Goal: Task Accomplishment & Management: Use online tool/utility

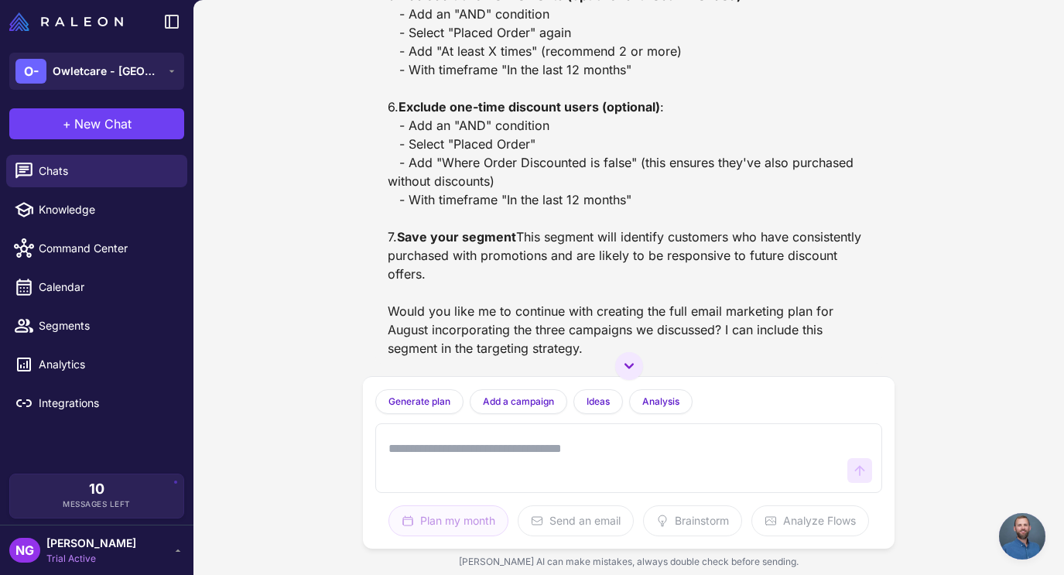
scroll to position [2150, 0]
type textarea "**********"
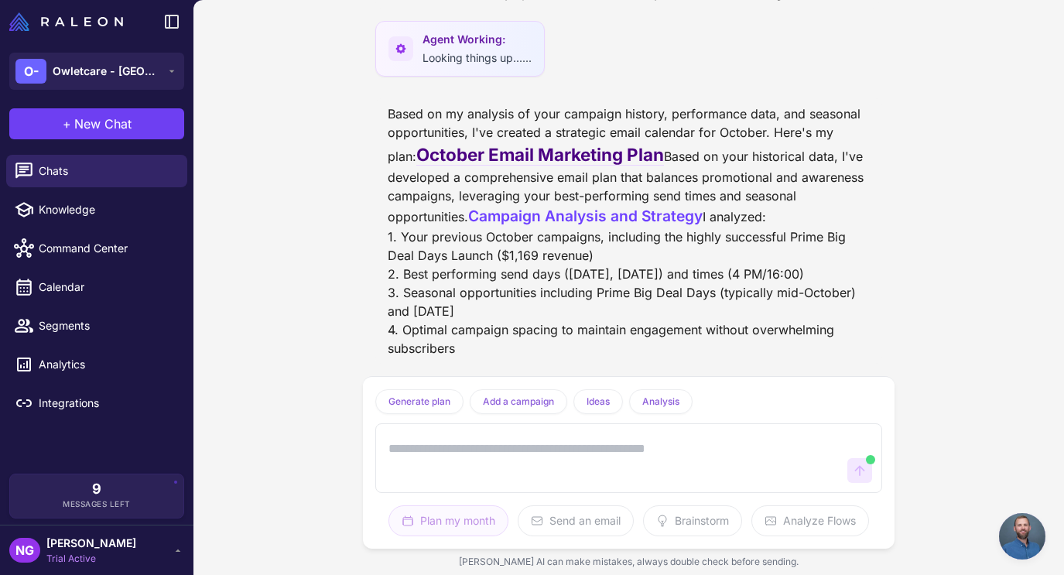
scroll to position [3791, 0]
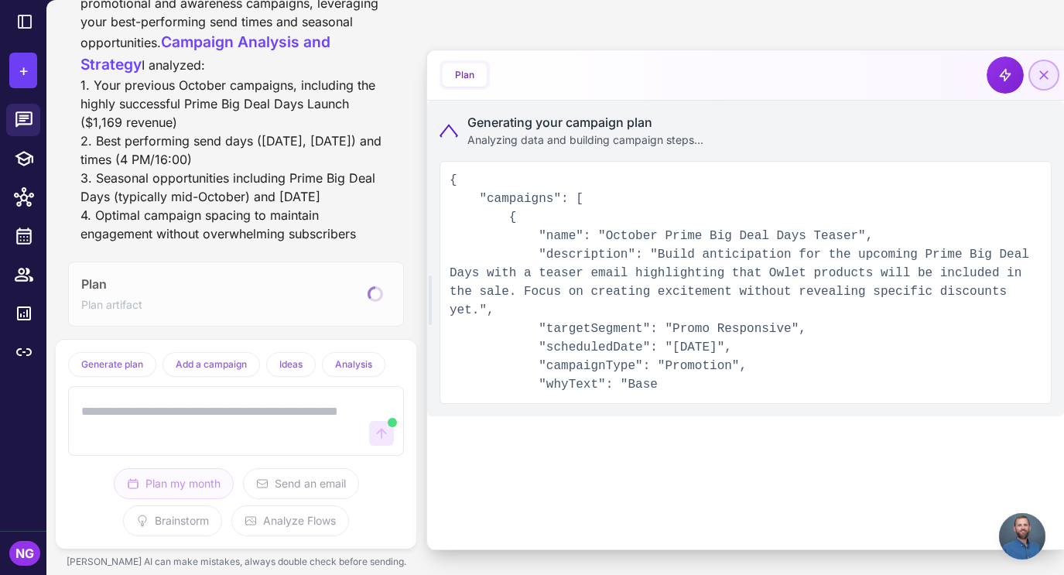
click at [1044, 80] on icon at bounding box center [1043, 74] width 15 height 15
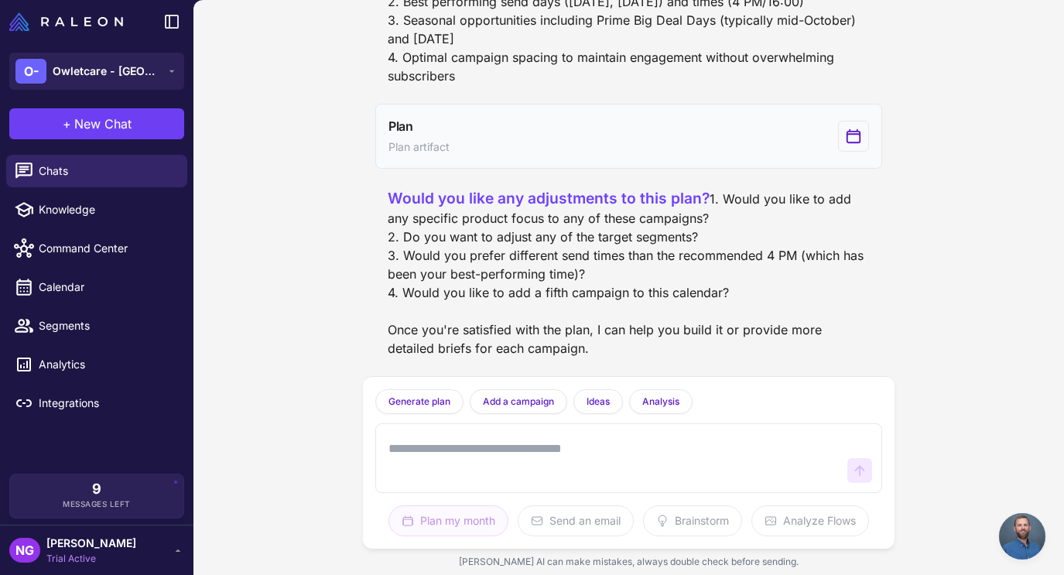
scroll to position [3327, 0]
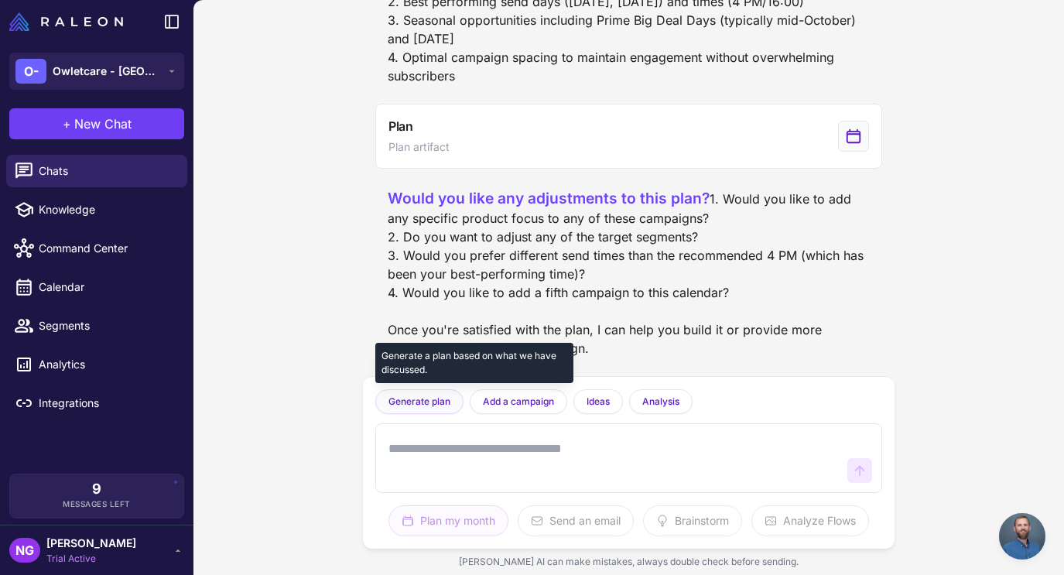
click at [447, 394] on button "Generate plan" at bounding box center [419, 401] width 88 height 25
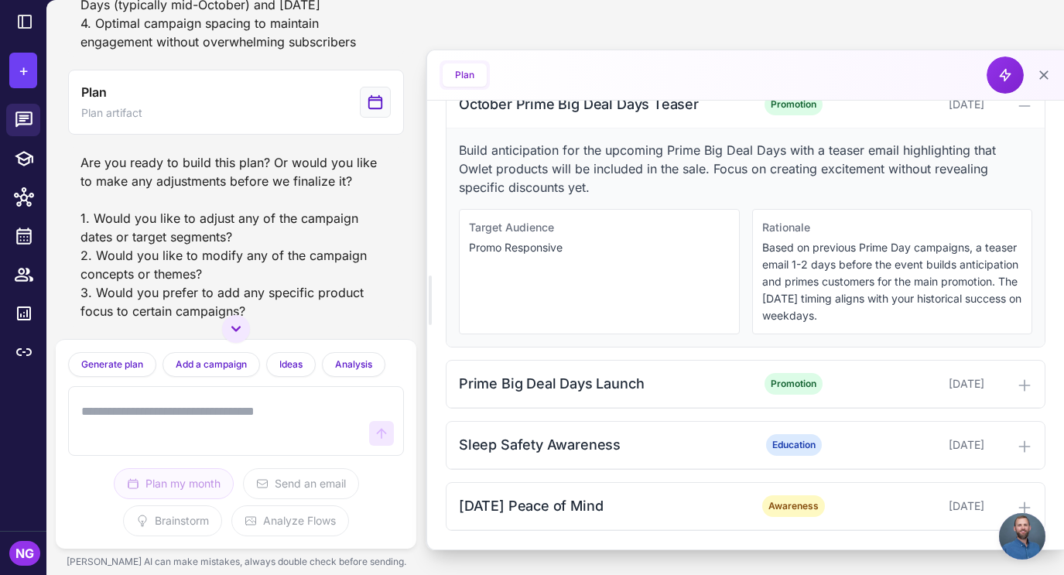
scroll to position [4861, 0]
click at [525, 451] on div "Sleep Safety Awareness" at bounding box center [601, 444] width 284 height 21
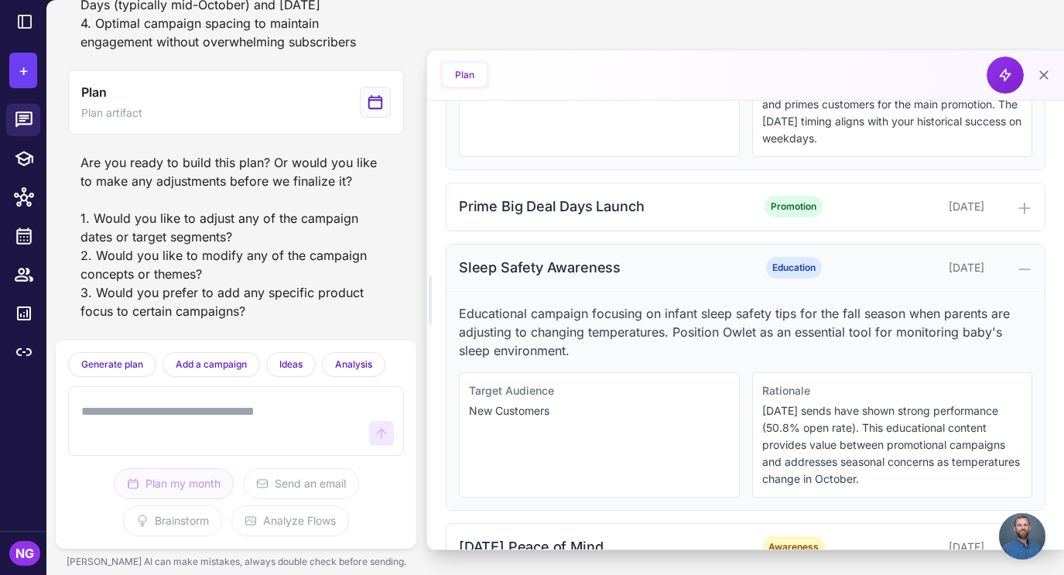
scroll to position [672, 0]
click at [978, 272] on div "October 18, 2025" at bounding box center [914, 266] width 138 height 17
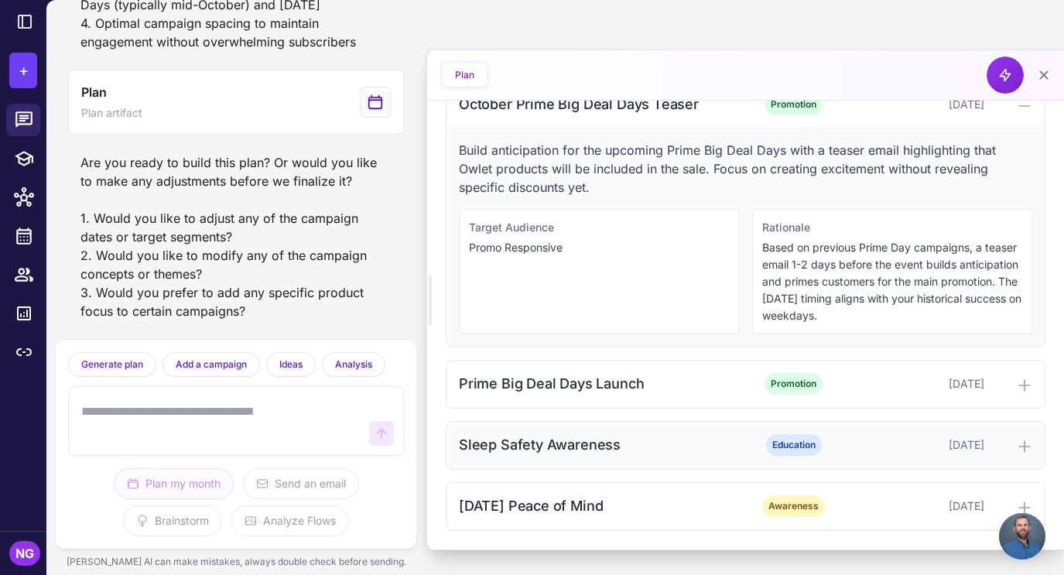
scroll to position [494, 0]
click at [1002, 435] on div at bounding box center [1011, 444] width 42 height 19
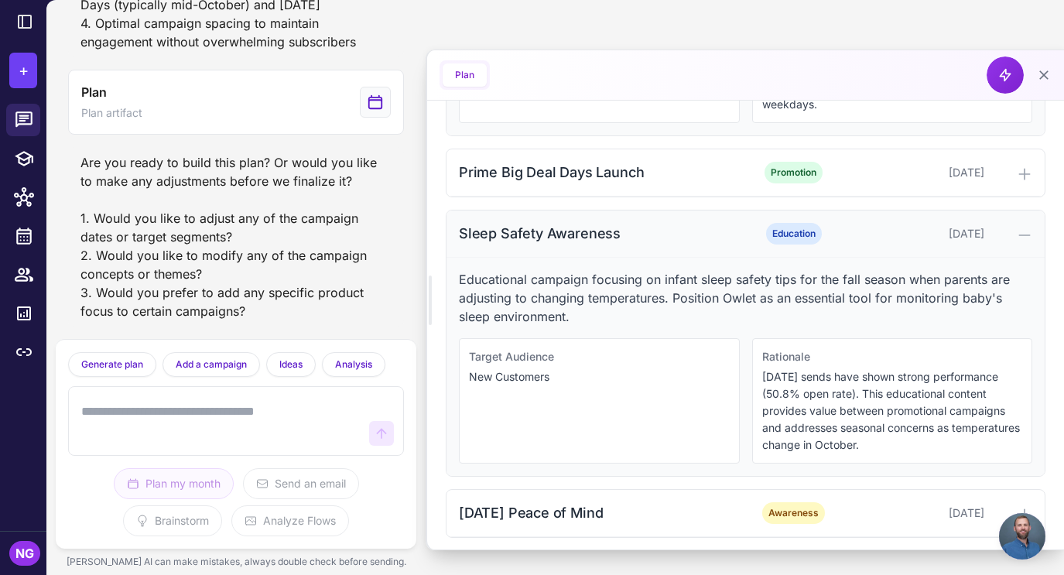
scroll to position [712, 0]
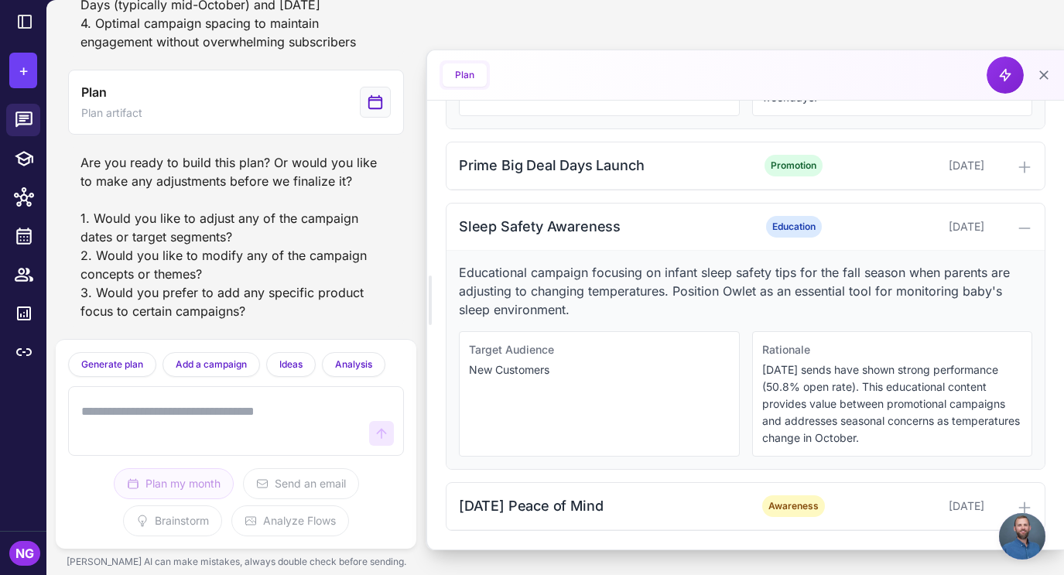
click at [640, 378] on div "Target Audience New Customers" at bounding box center [599, 393] width 281 height 125
click at [576, 229] on div "Sleep Safety Awareness" at bounding box center [601, 226] width 284 height 21
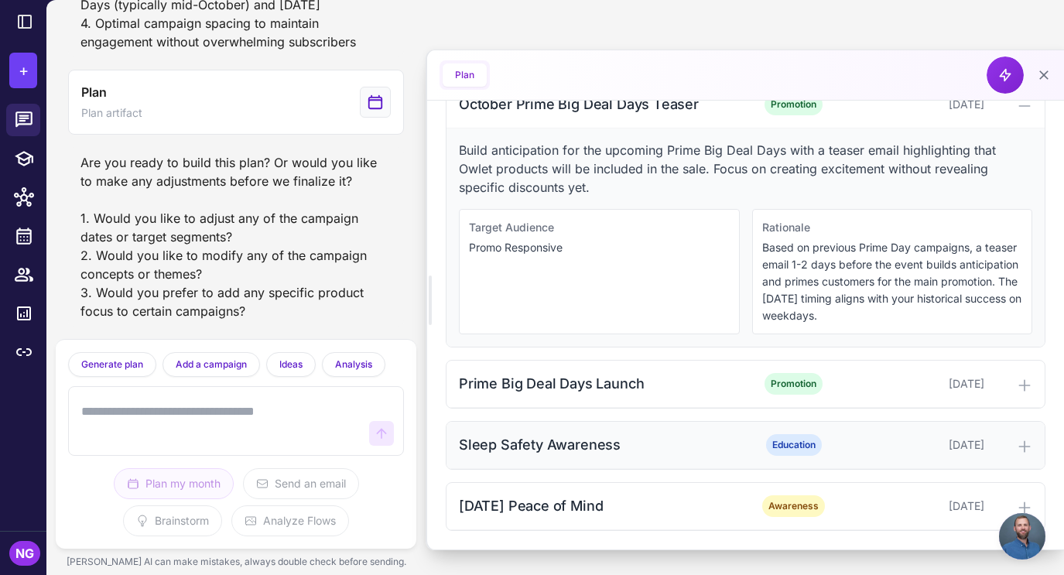
scroll to position [494, 0]
click at [561, 444] on div "Sleep Safety Awareness" at bounding box center [601, 444] width 284 height 21
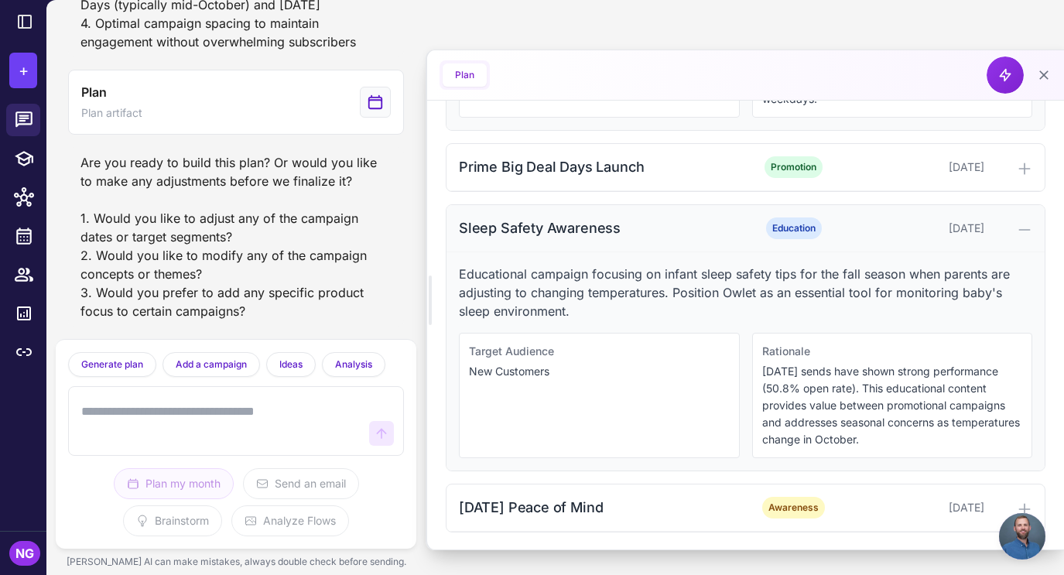
scroll to position [712, 0]
click at [601, 497] on div "Halloween Peace of Mind" at bounding box center [601, 505] width 284 height 21
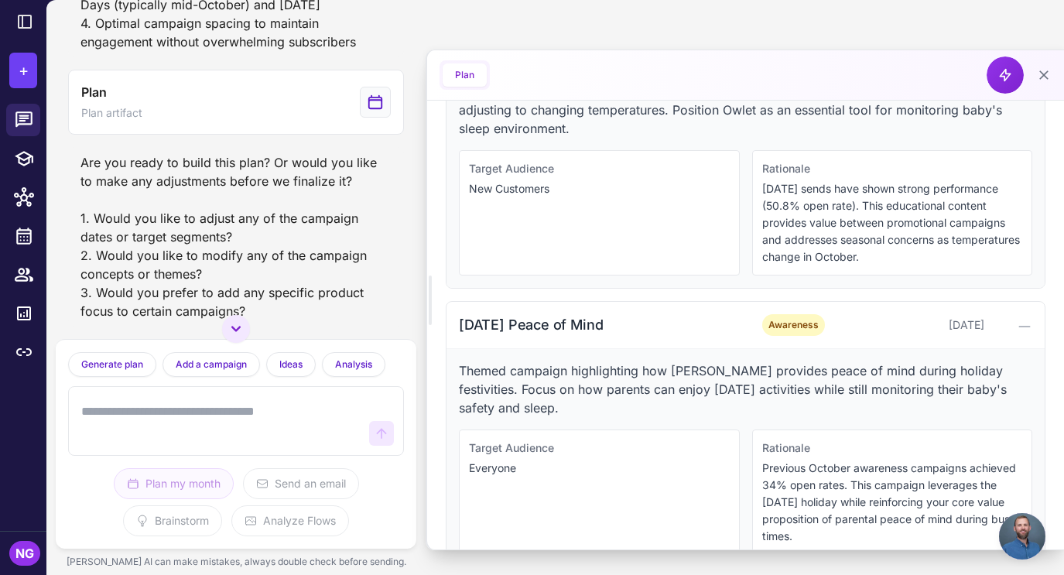
scroll to position [930, 0]
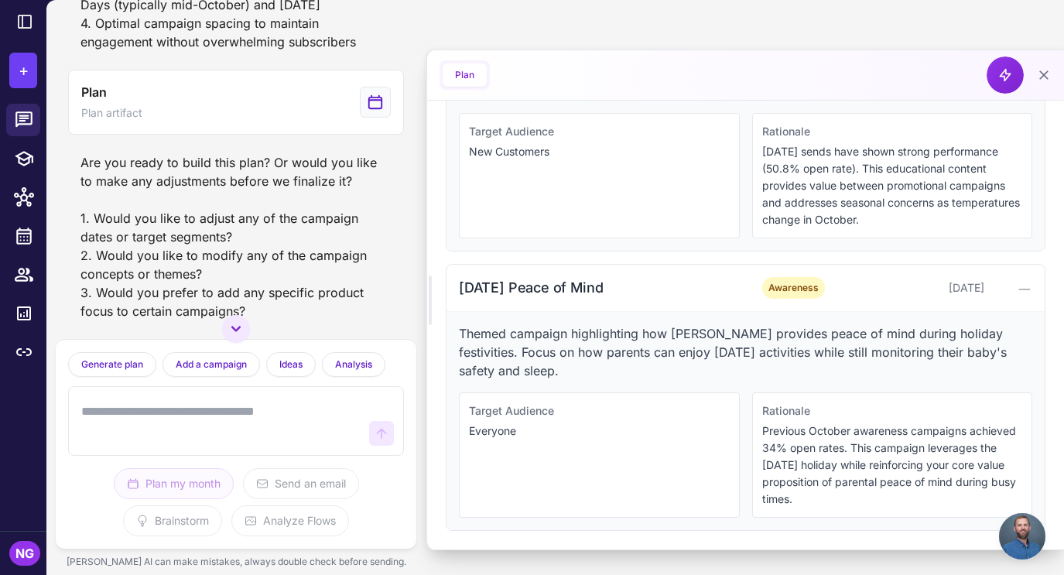
click at [193, 417] on textarea at bounding box center [220, 421] width 285 height 50
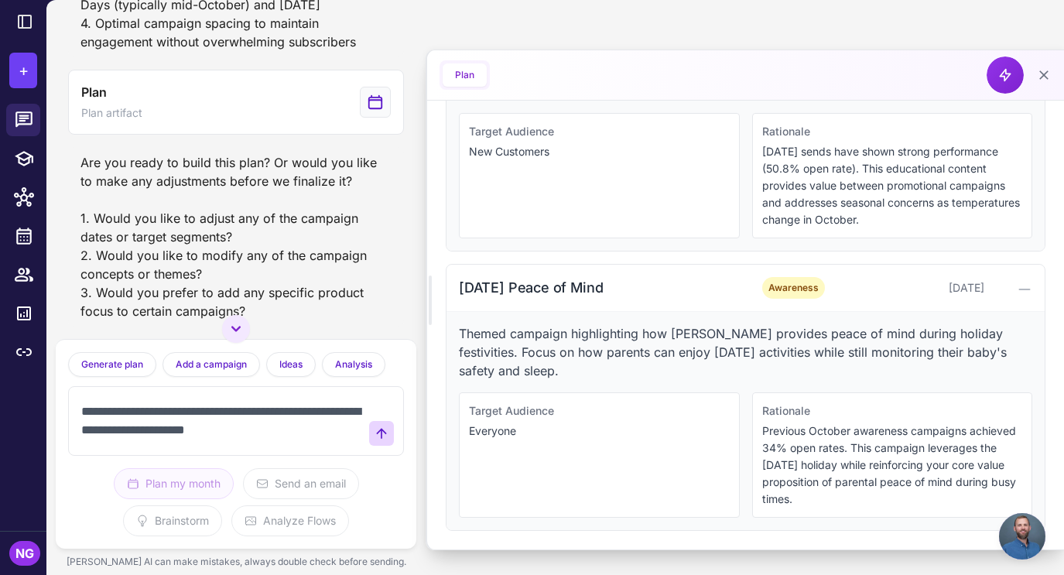
type textarea "**********"
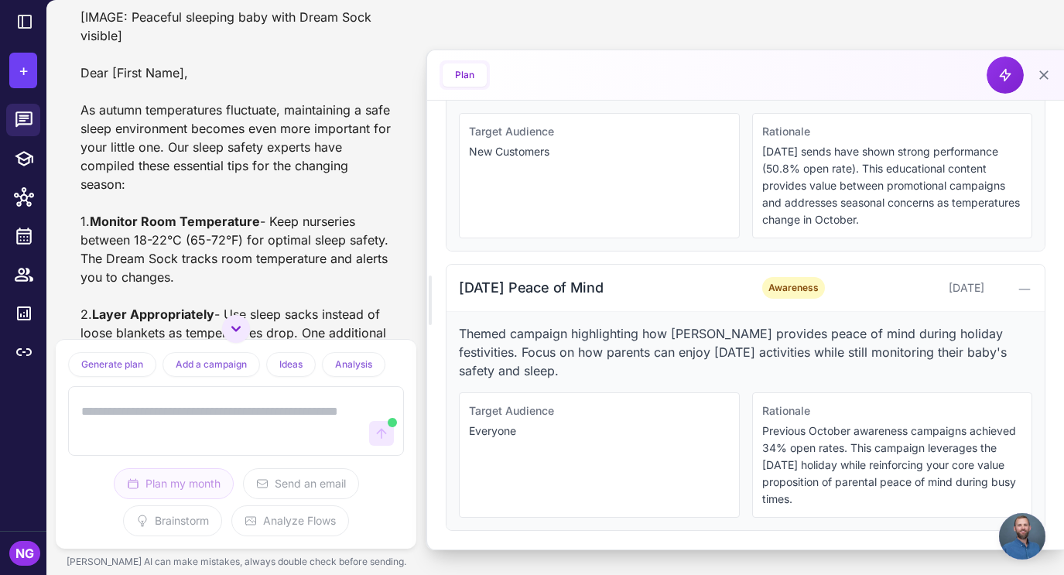
scroll to position [6098, 0]
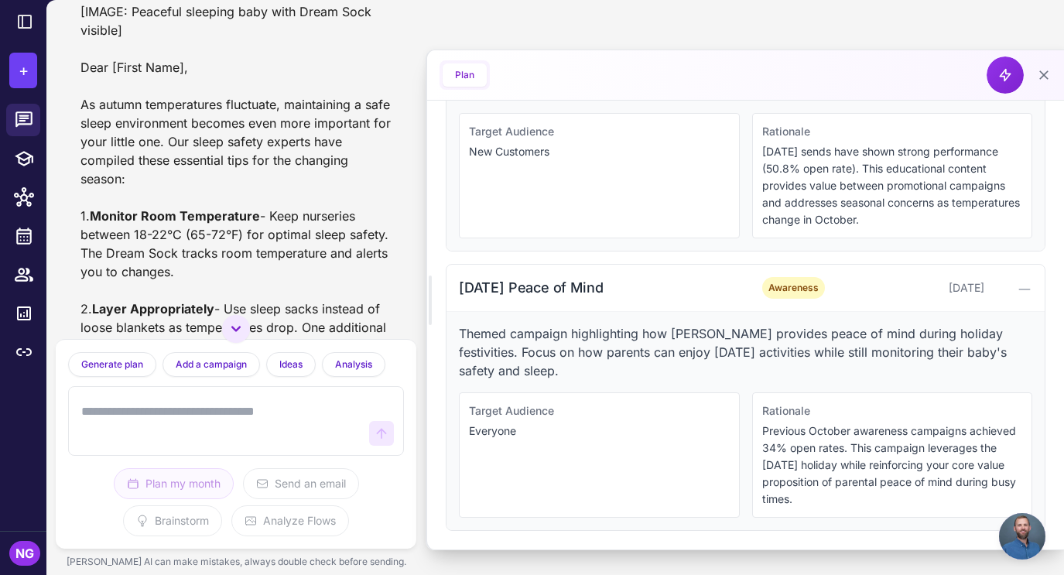
click at [1031, 537] on span "Open chat" at bounding box center [1022, 536] width 46 height 46
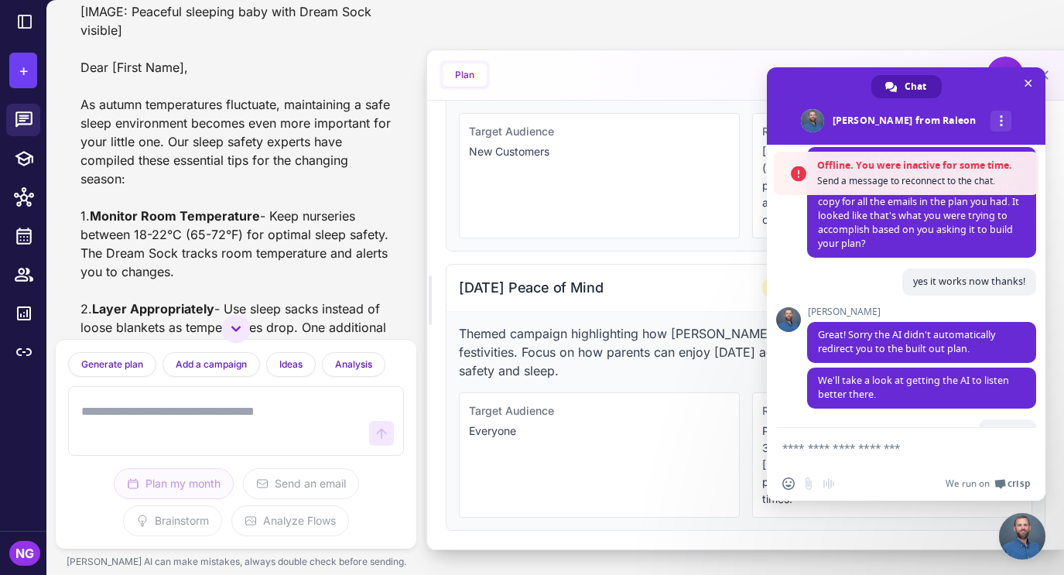
scroll to position [606, 0]
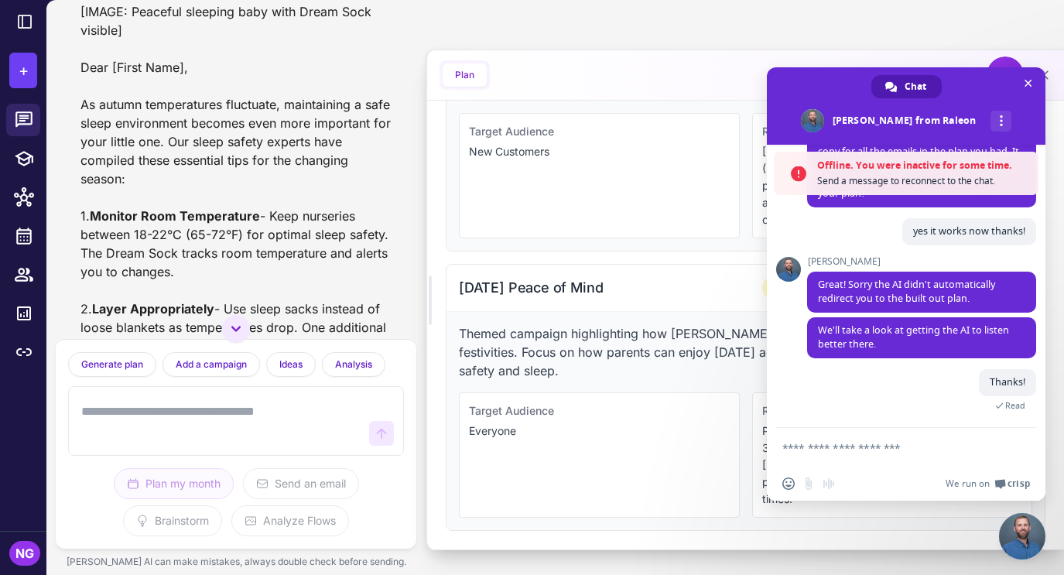
click at [904, 455] on textarea "Compose your message..." at bounding box center [890, 447] width 217 height 39
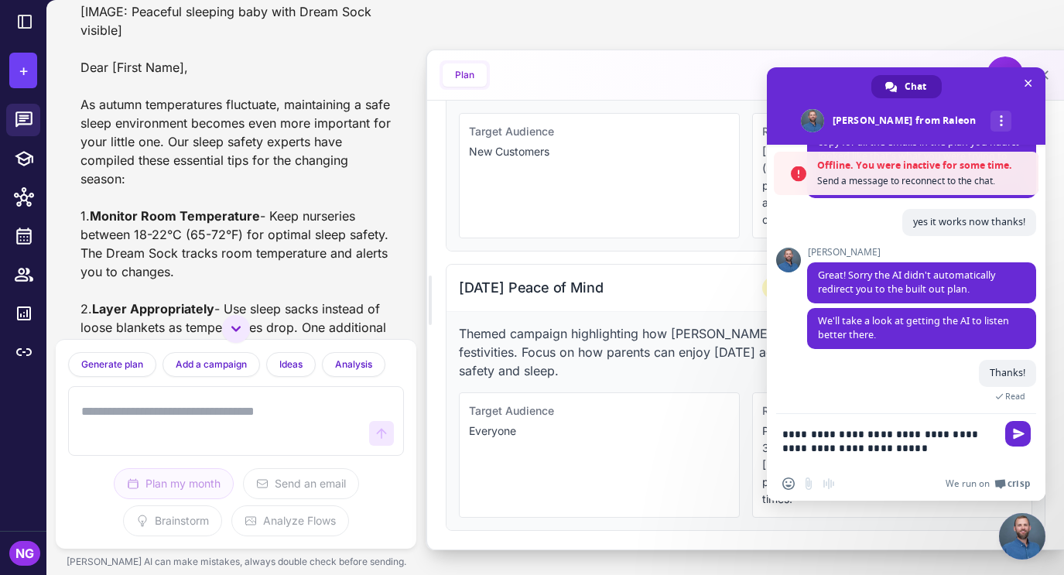
type textarea "**********"
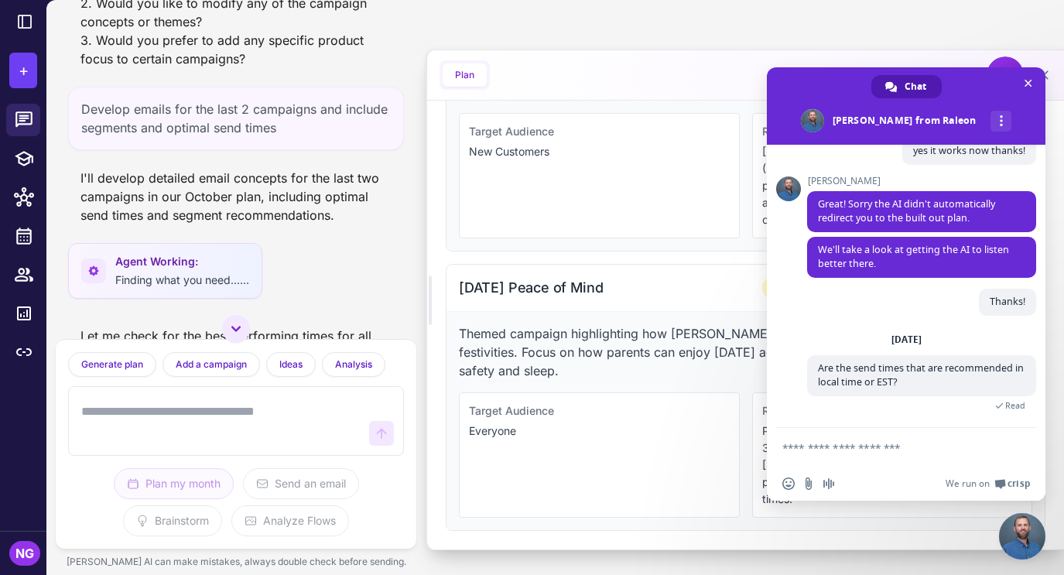
scroll to position [4624, 0]
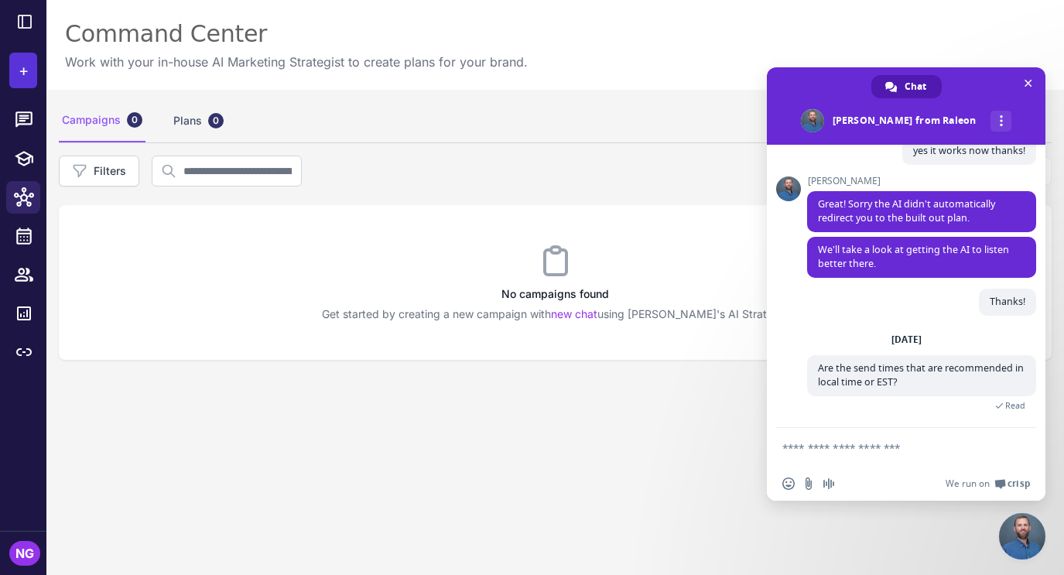
click at [25, 71] on span "+" at bounding box center [24, 70] width 10 height 23
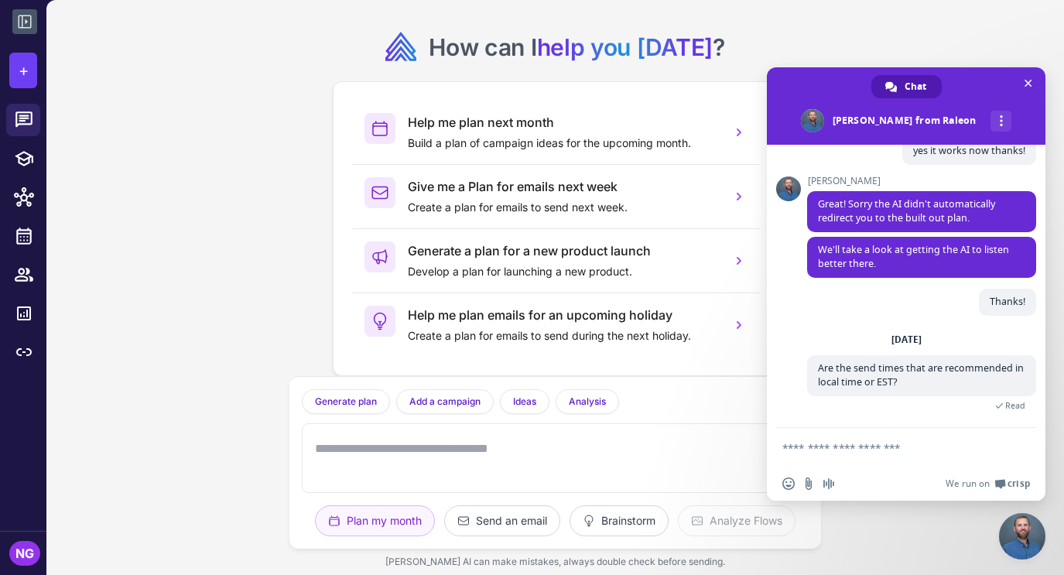
click at [14, 26] on button at bounding box center [24, 21] width 25 height 25
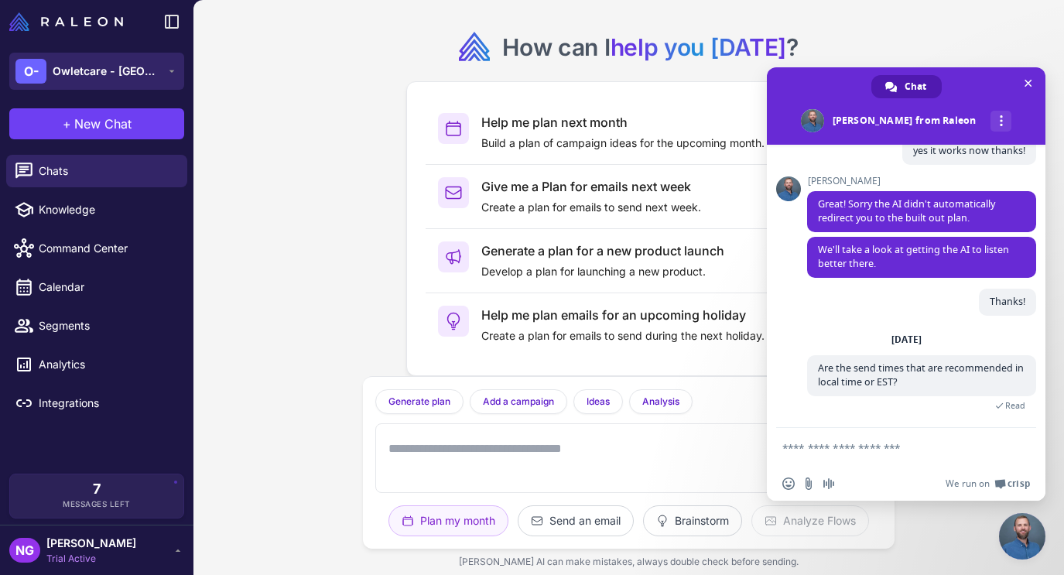
click at [50, 80] on div "O- Owletcare - CA" at bounding box center [87, 71] width 145 height 25
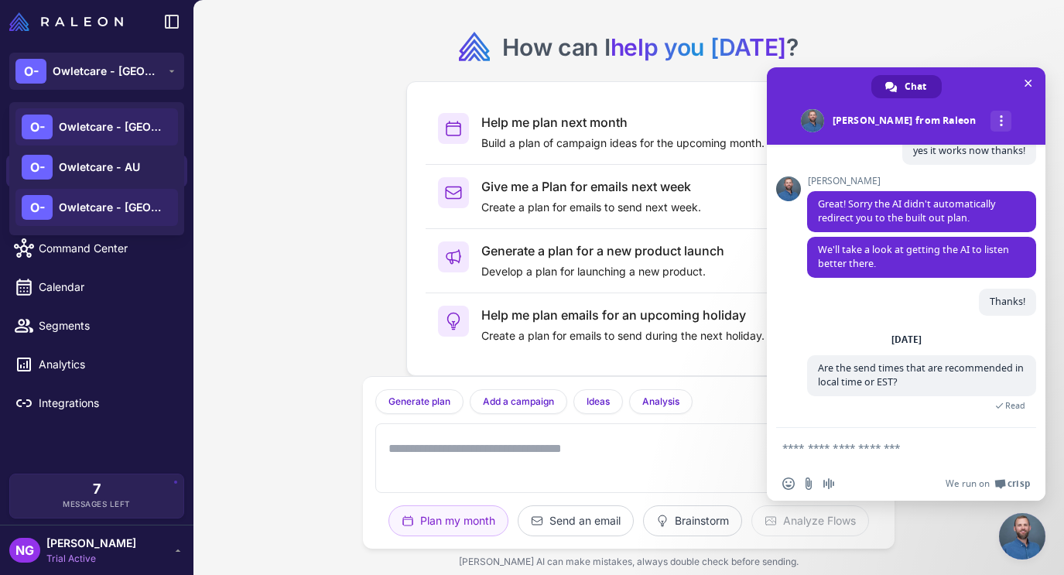
click at [67, 133] on span "Owletcare - UK" at bounding box center [113, 126] width 108 height 17
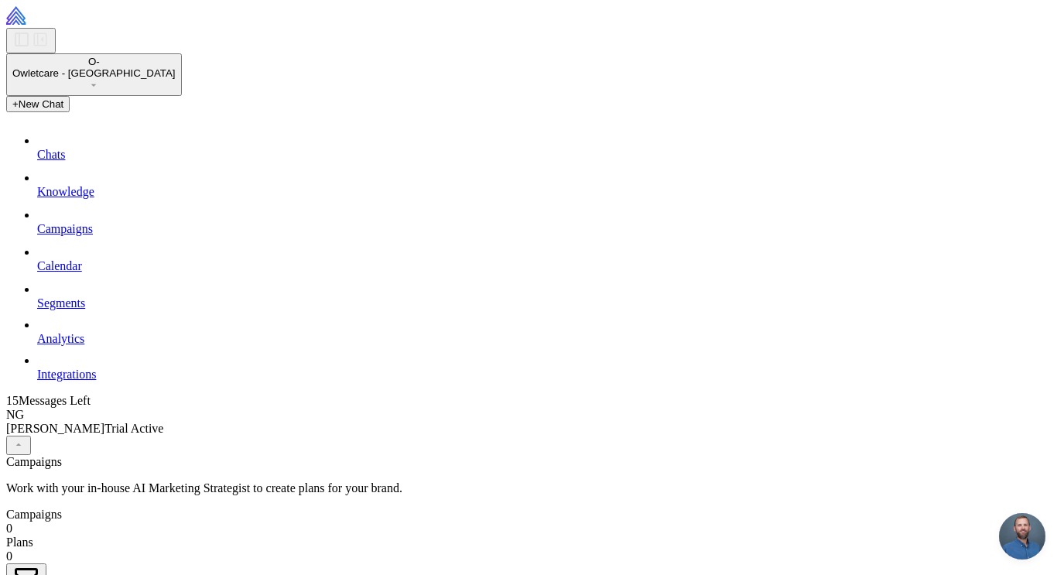
scroll to position [637, 0]
click at [65, 161] on span "Chats" at bounding box center [51, 154] width 28 height 13
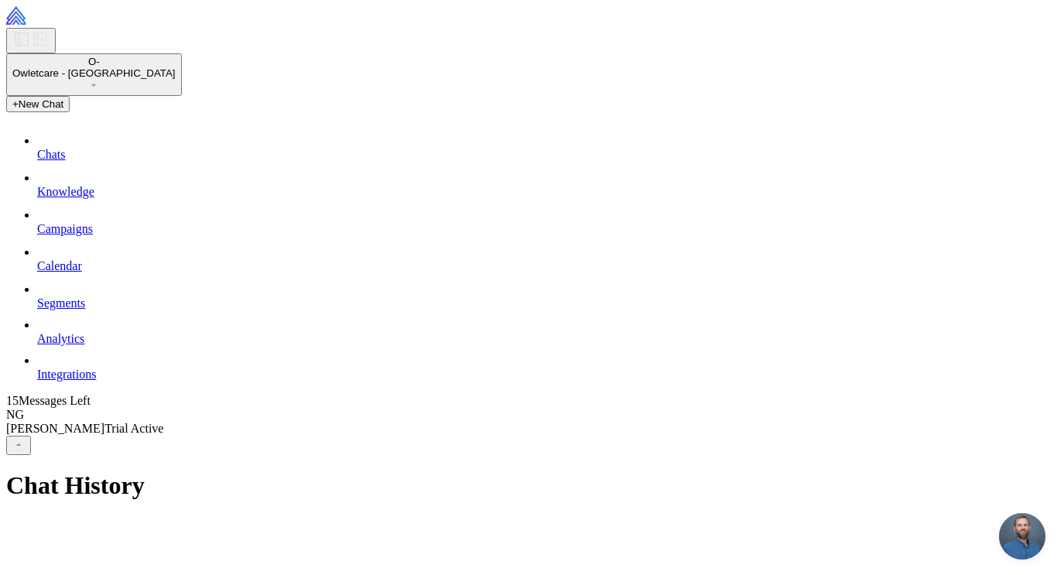
click at [64, 110] on span "New Chat" at bounding box center [42, 104] width 46 height 12
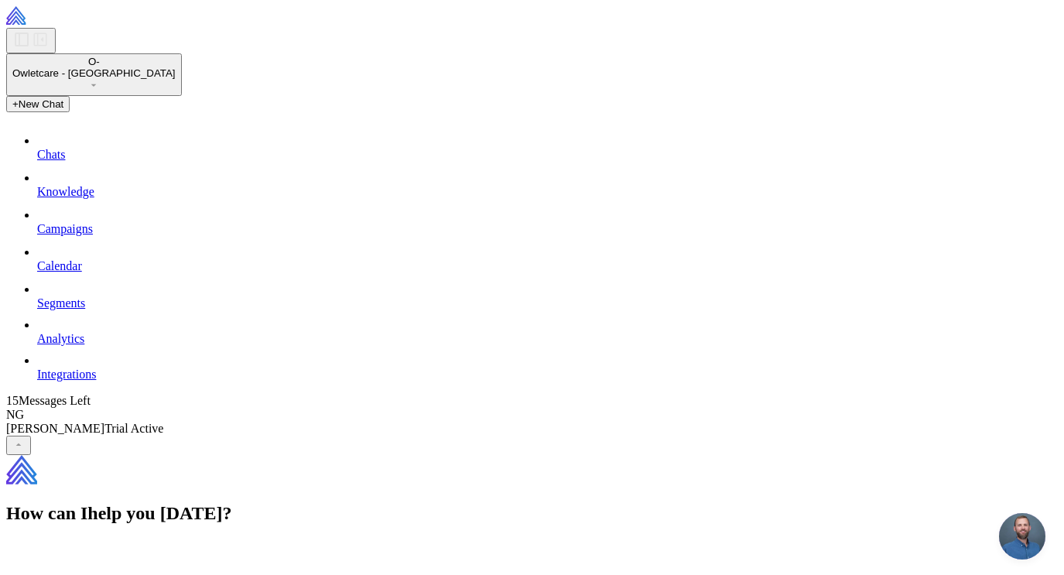
type textarea "**********"
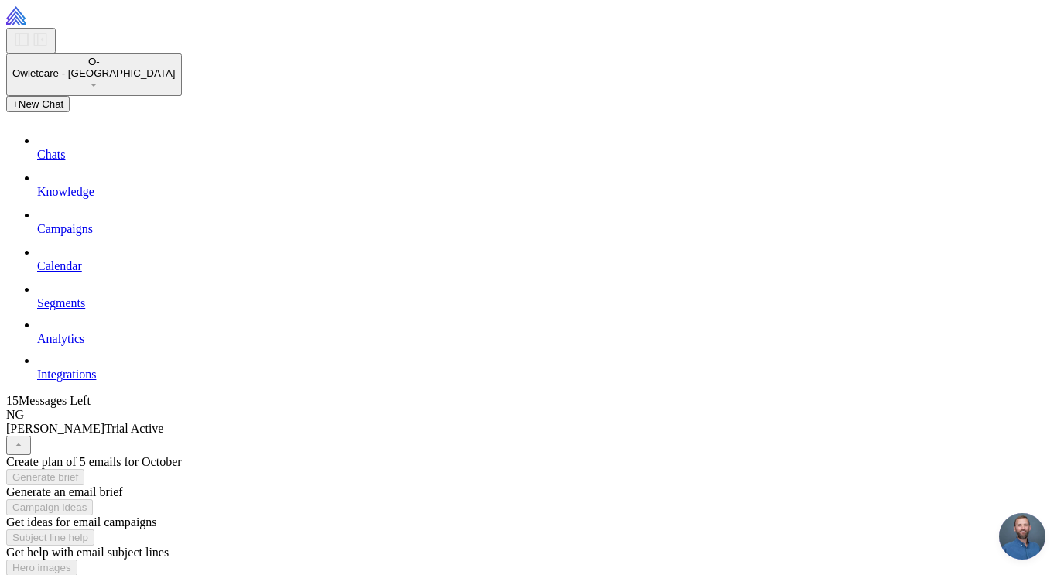
click at [1022, 539] on span "Open chat" at bounding box center [1022, 536] width 46 height 46
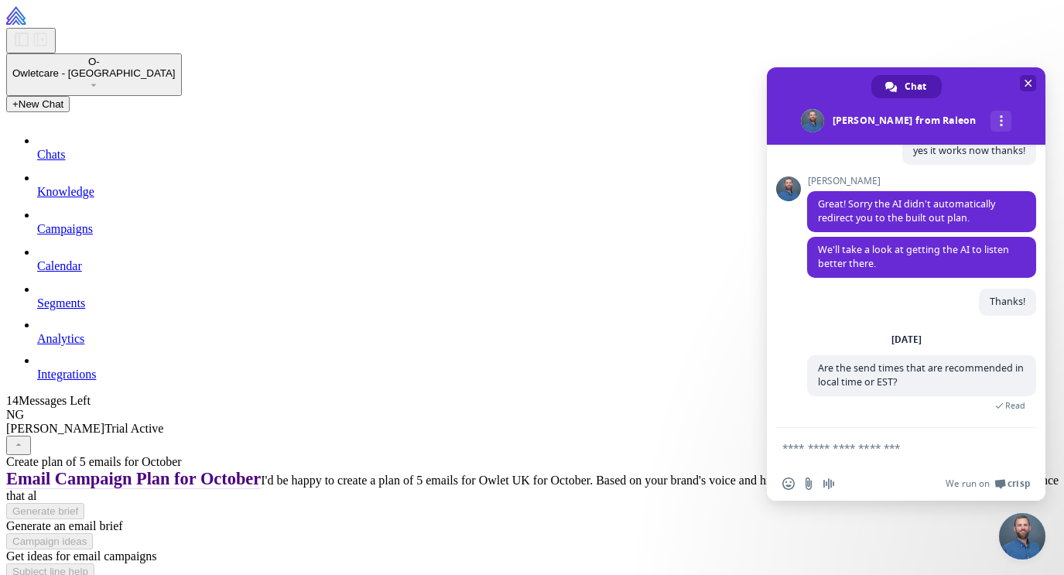
click at [1023, 84] on span "Close chat" at bounding box center [1027, 83] width 16 height 16
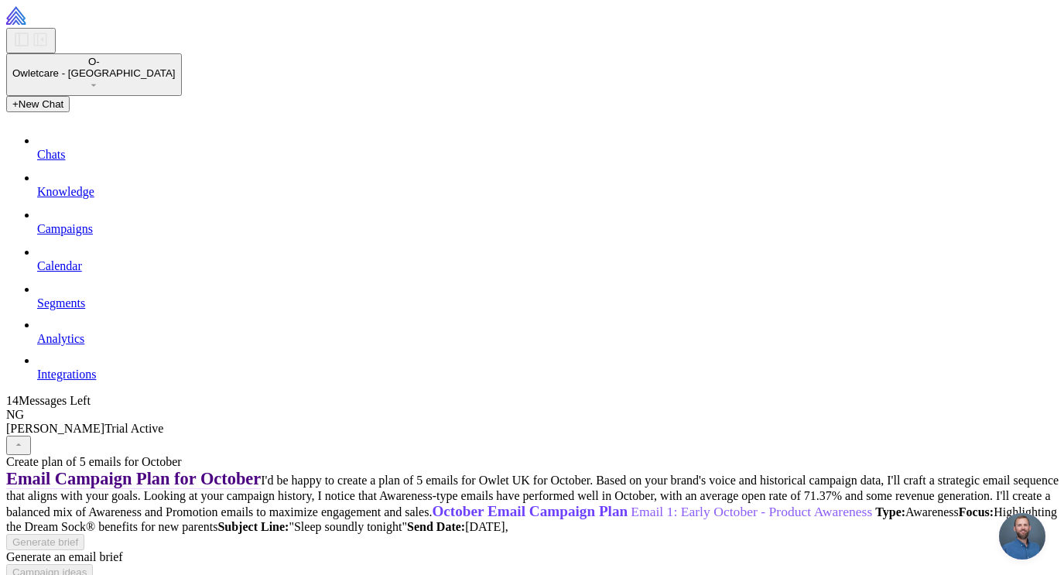
scroll to position [138, 0]
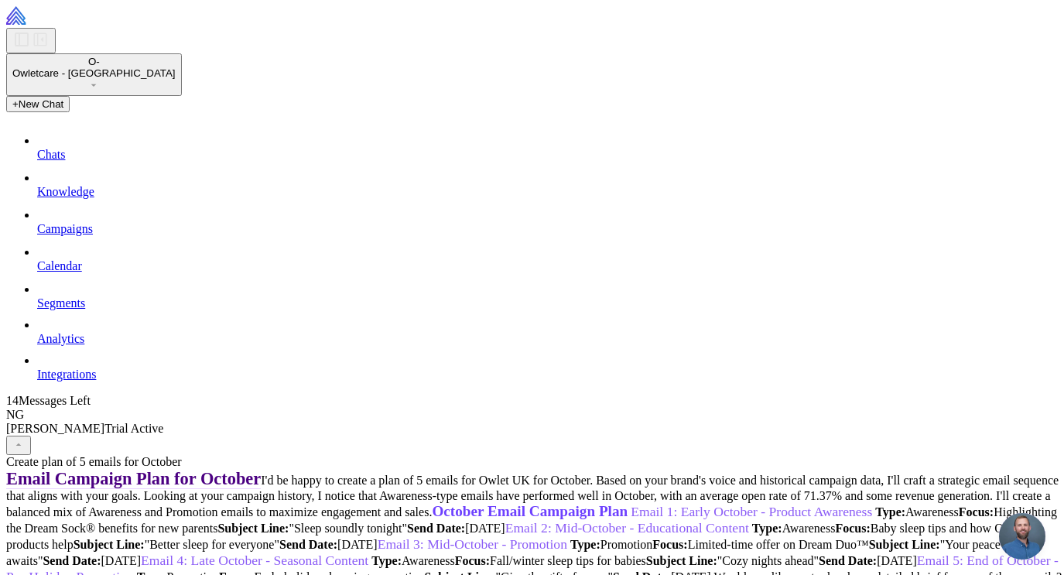
scroll to position [577, 0]
type textarea "**********"
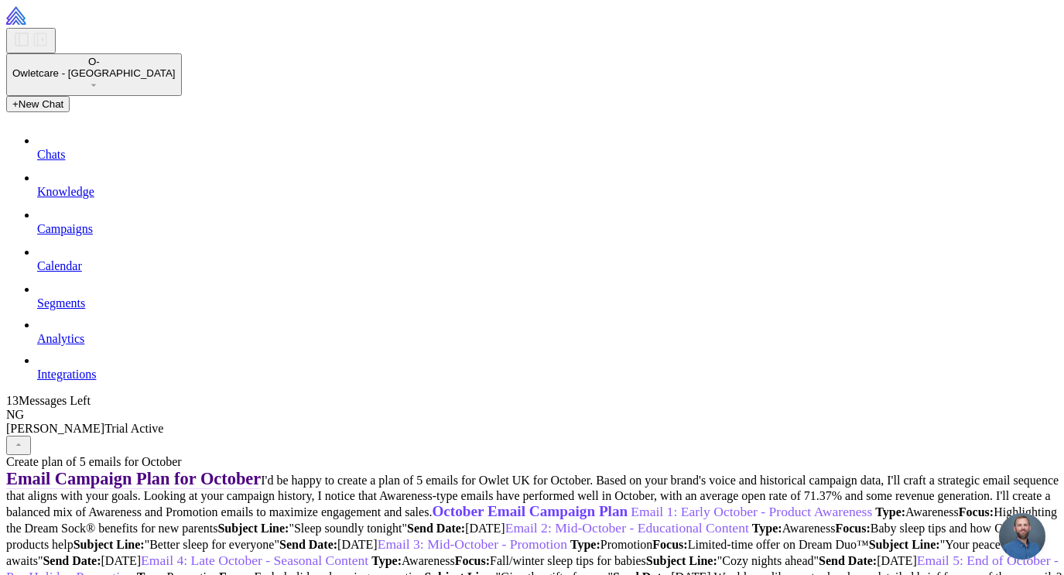
type textarea "**********"
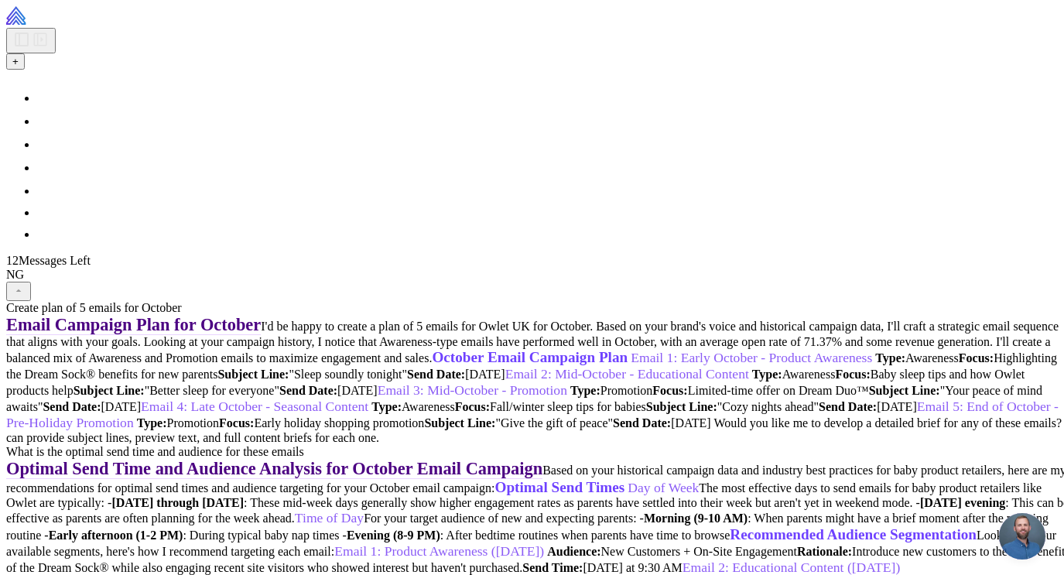
scroll to position [3320, 0]
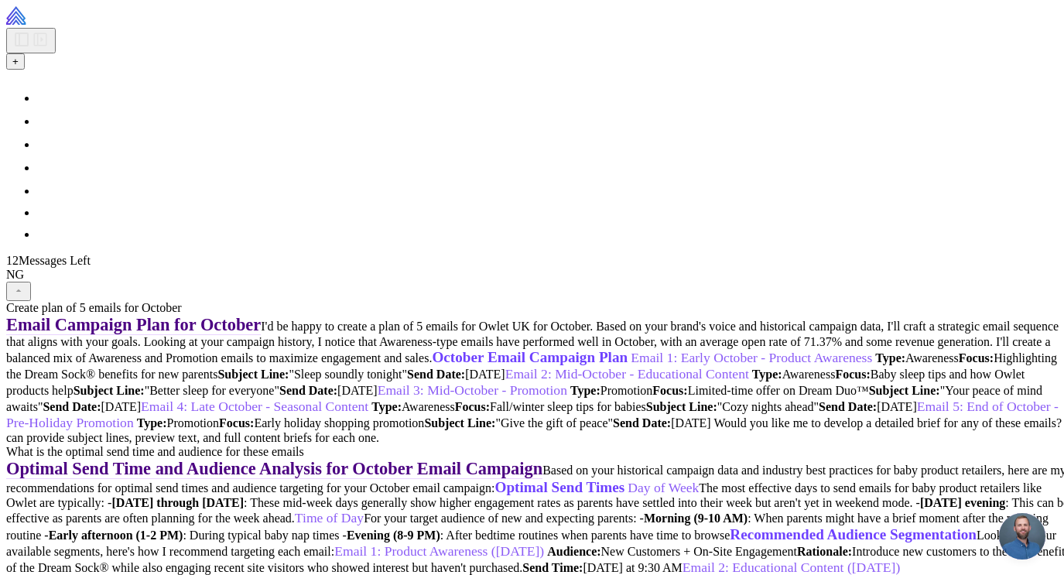
scroll to position [3164, 0]
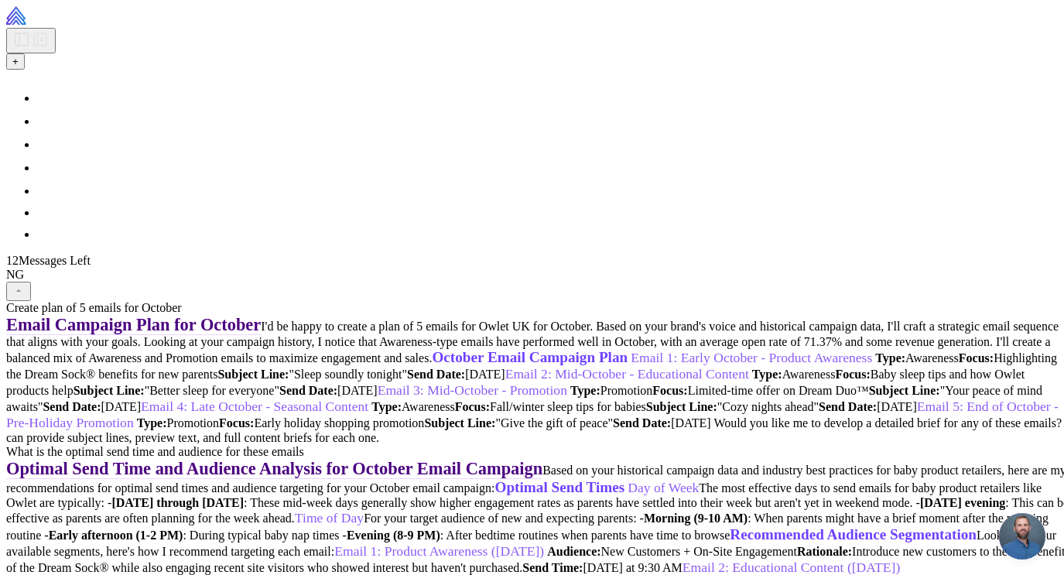
click at [31, 30] on icon at bounding box center [40, 39] width 19 height 19
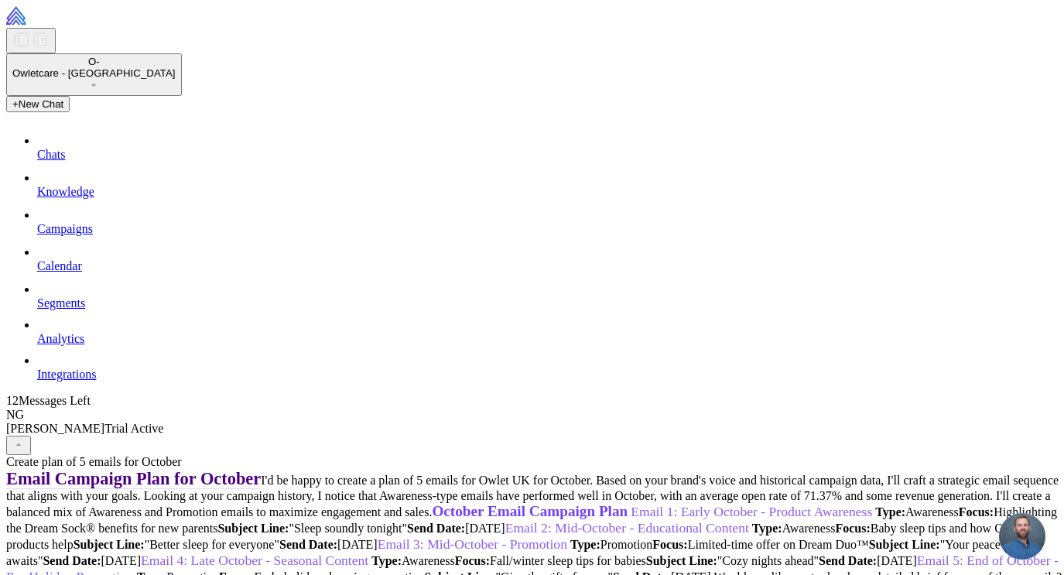
click at [151, 73] on button "O- Owletcare - UK" at bounding box center [94, 74] width 176 height 43
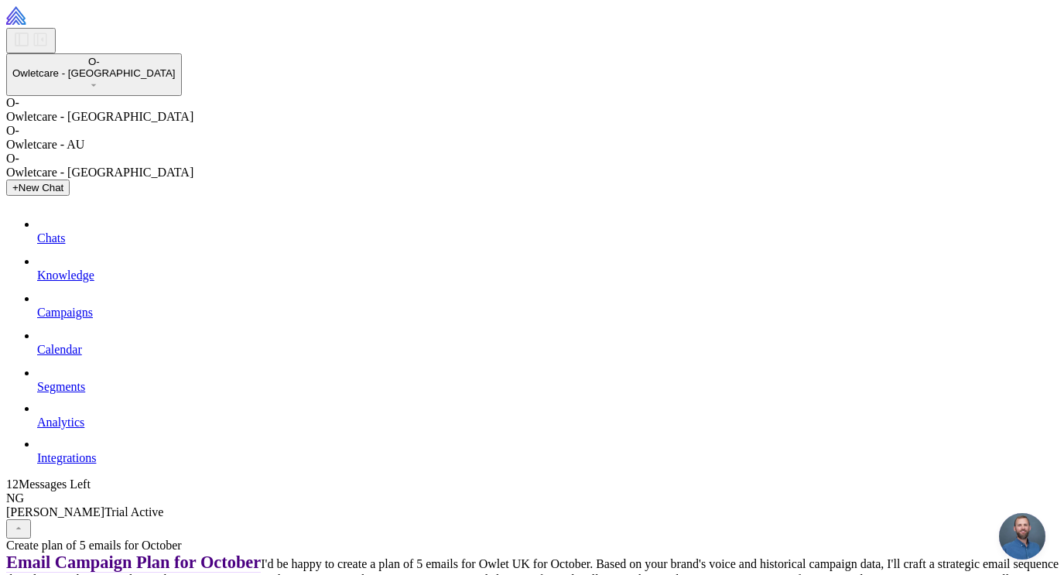
click at [84, 151] on span "Owletcare - AU" at bounding box center [45, 144] width 78 height 13
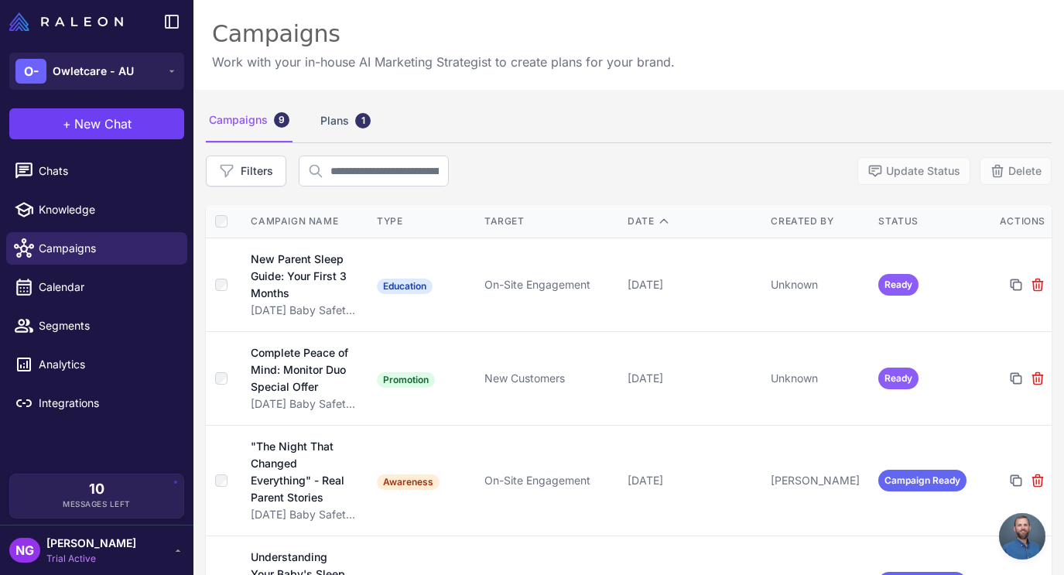
scroll to position [637, 0]
click at [117, 127] on span "New Chat" at bounding box center [102, 123] width 57 height 19
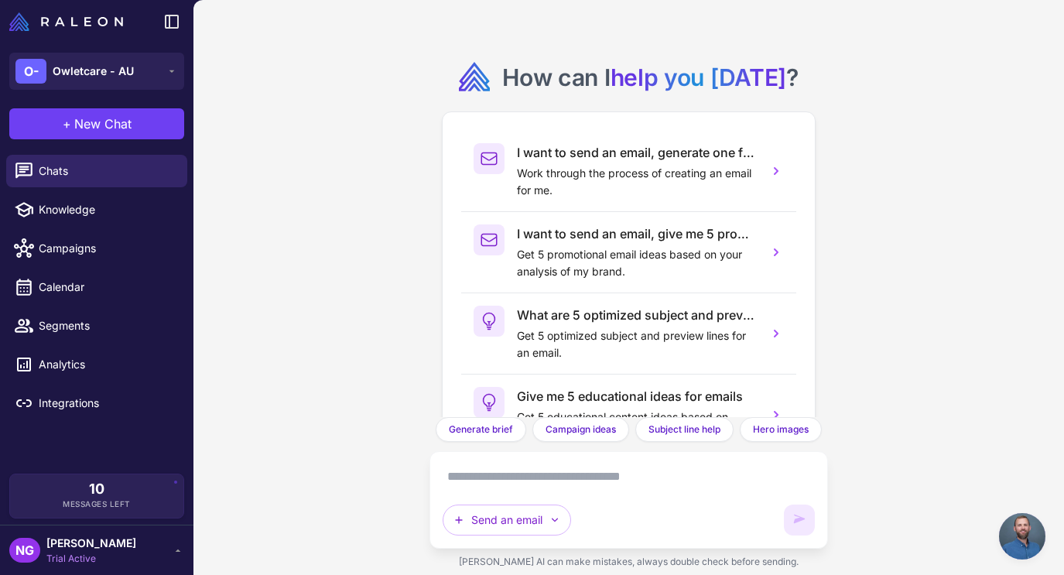
click at [495, 477] on textarea at bounding box center [628, 476] width 373 height 25
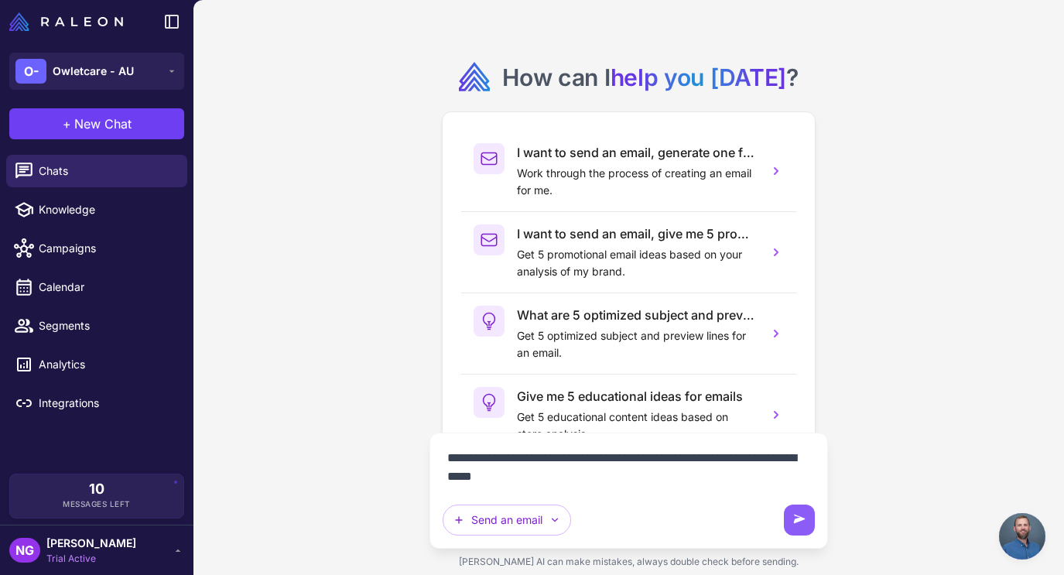
type textarea "**********"
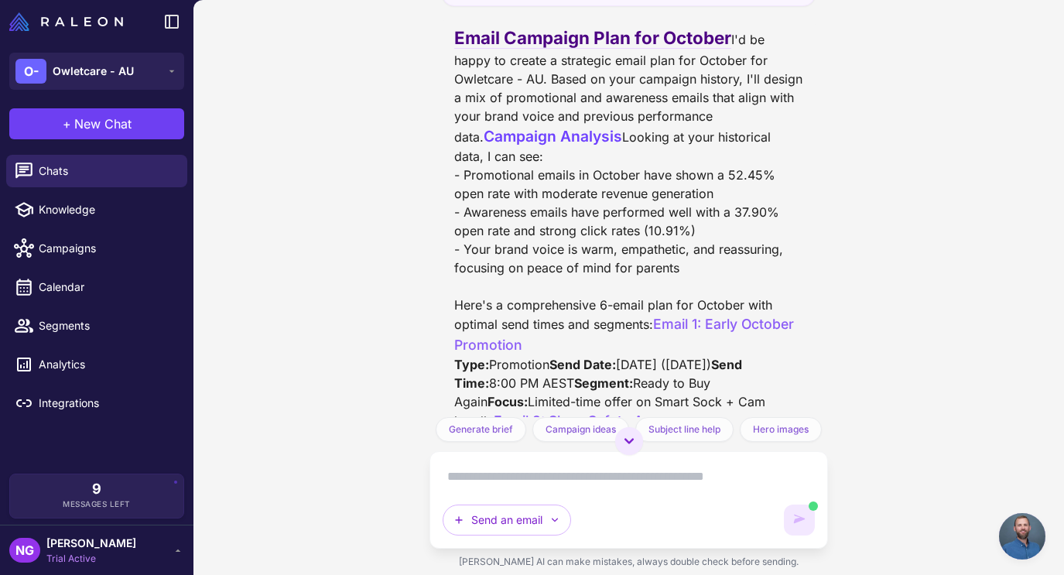
scroll to position [66, 0]
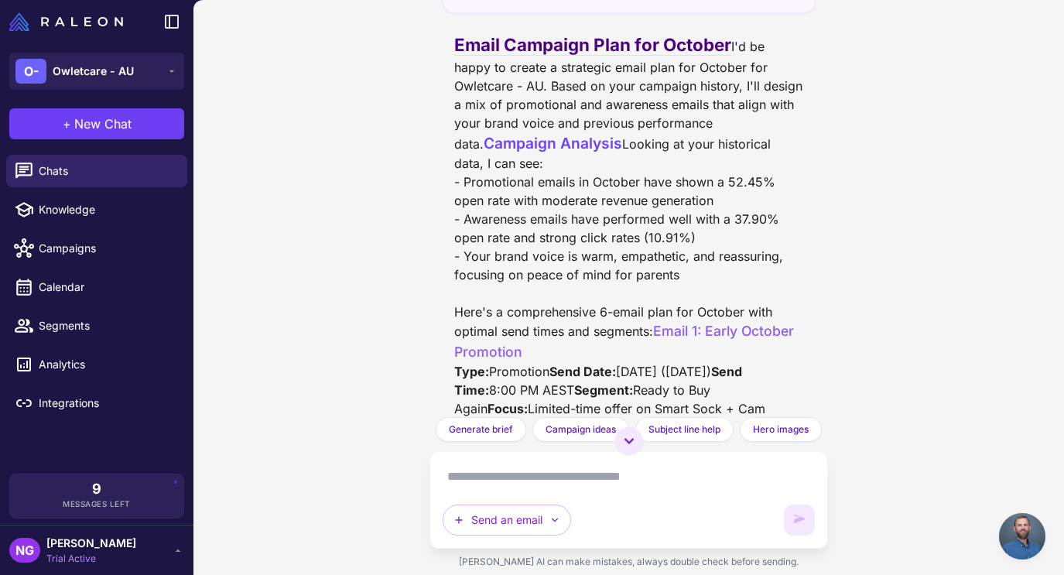
scroll to position [49, 0]
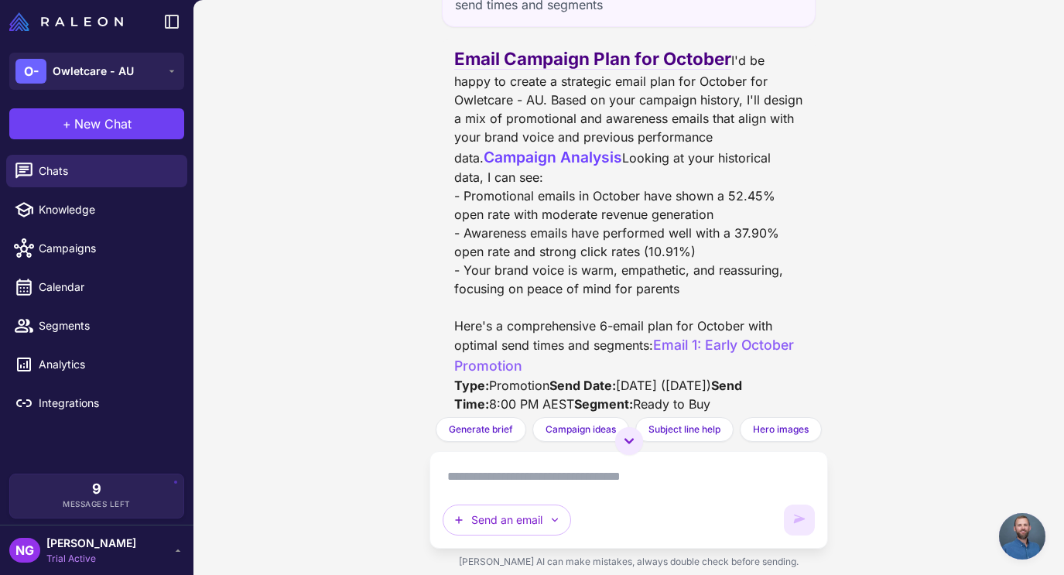
click at [1028, 524] on span "Open chat" at bounding box center [1022, 536] width 46 height 46
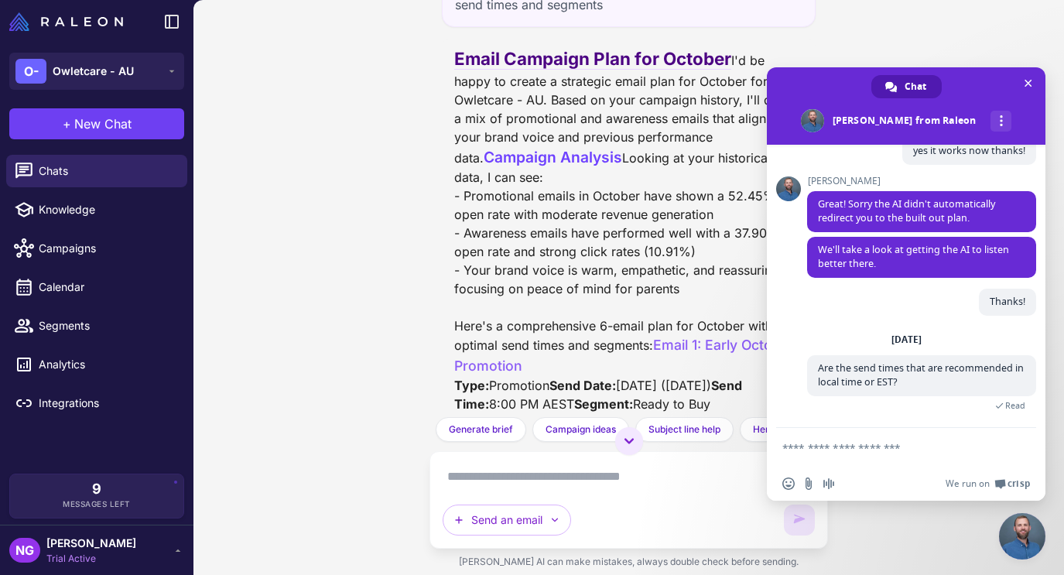
type textarea "*"
type textarea "******"
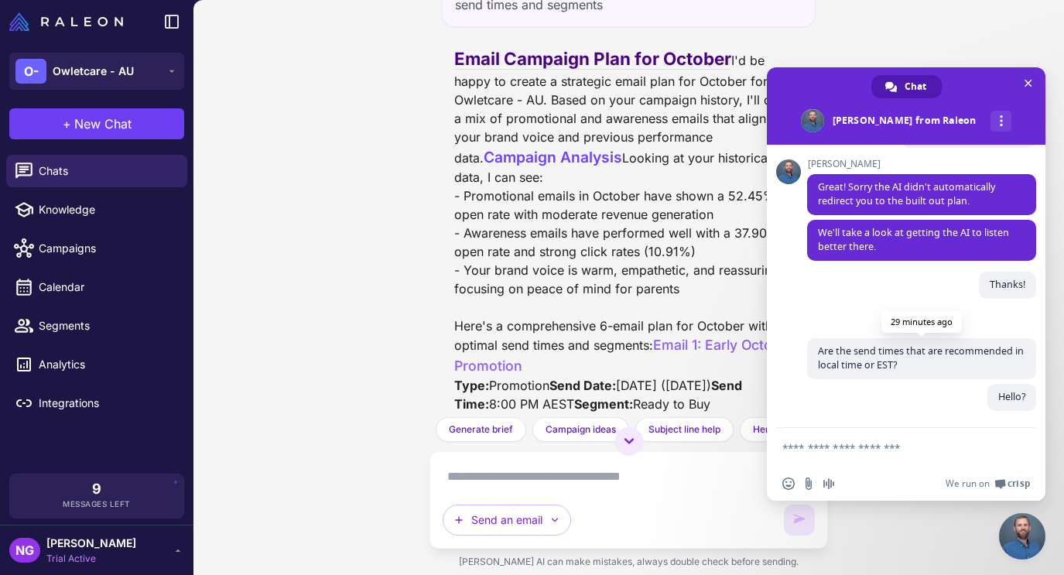
scroll to position [654, 0]
click at [1024, 87] on span "Close chat" at bounding box center [1028, 83] width 8 height 10
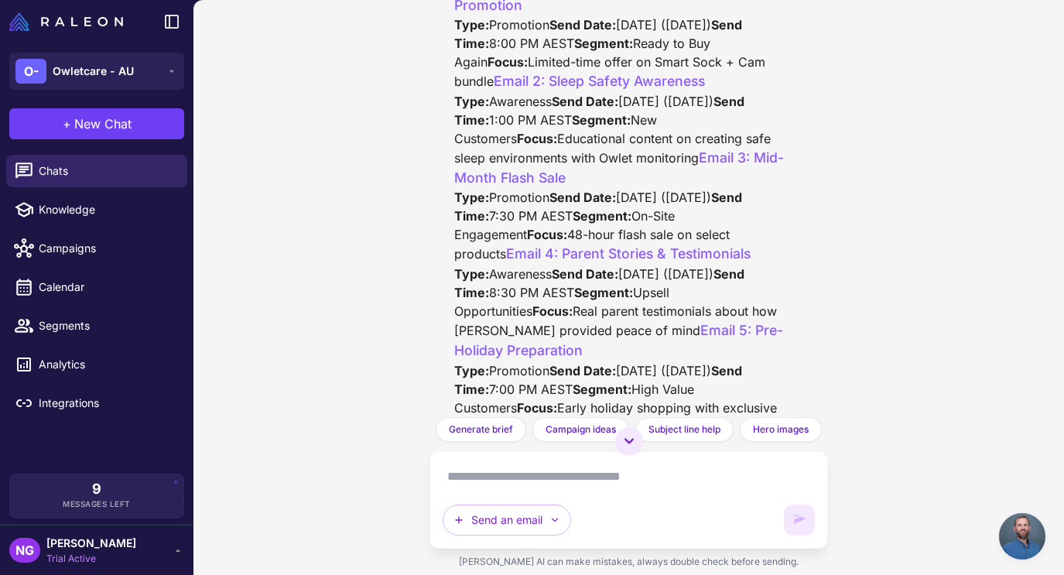
scroll to position [412, 0]
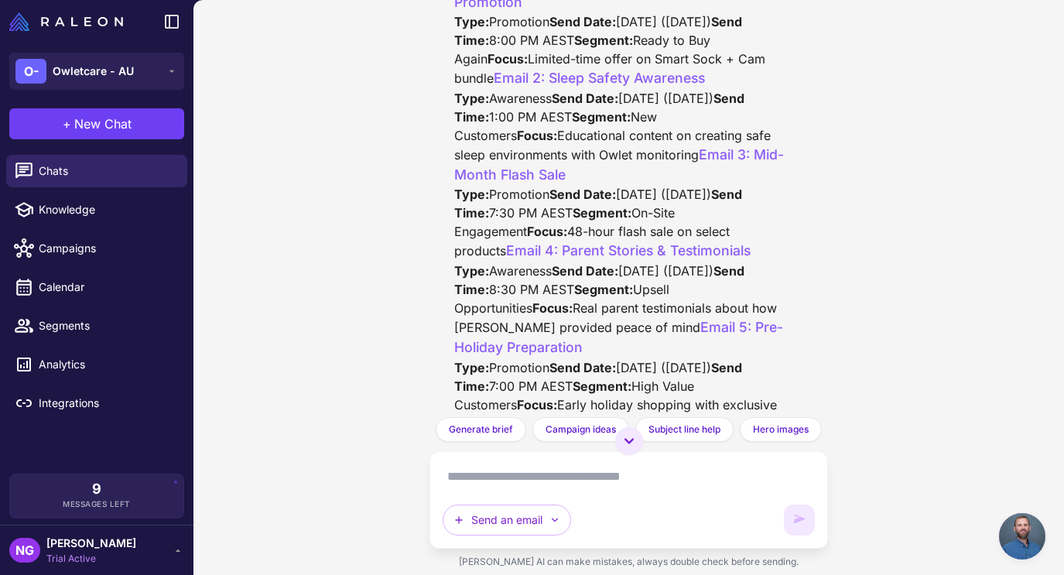
click at [468, 473] on textarea at bounding box center [628, 476] width 373 height 25
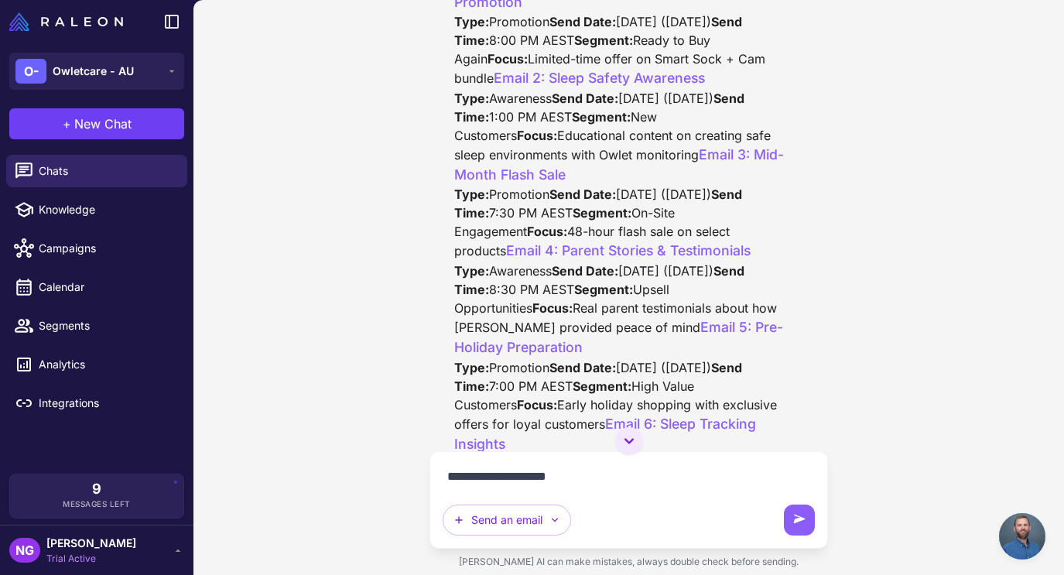
type textarea "**********"
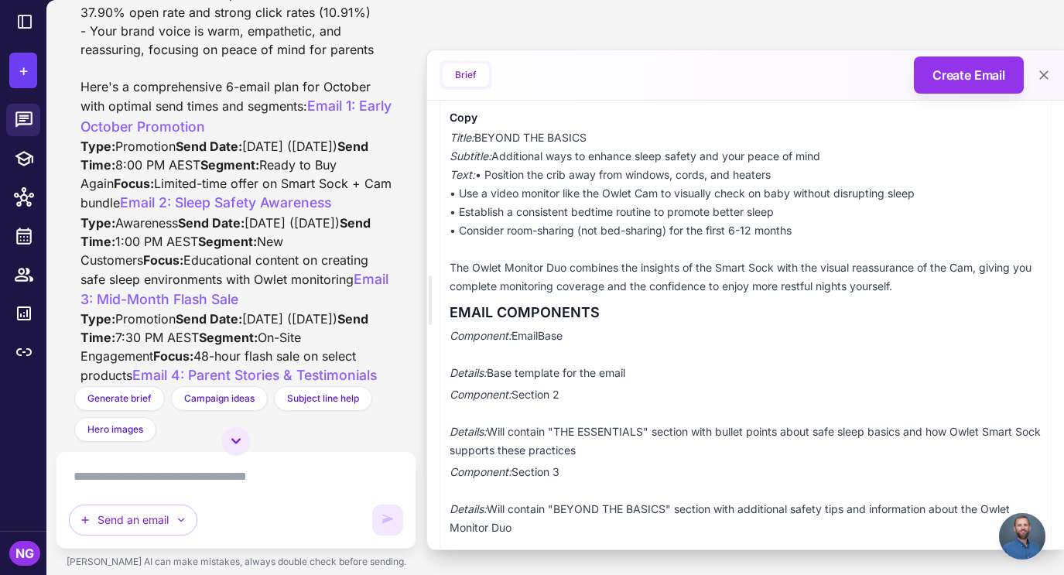
scroll to position [284, 0]
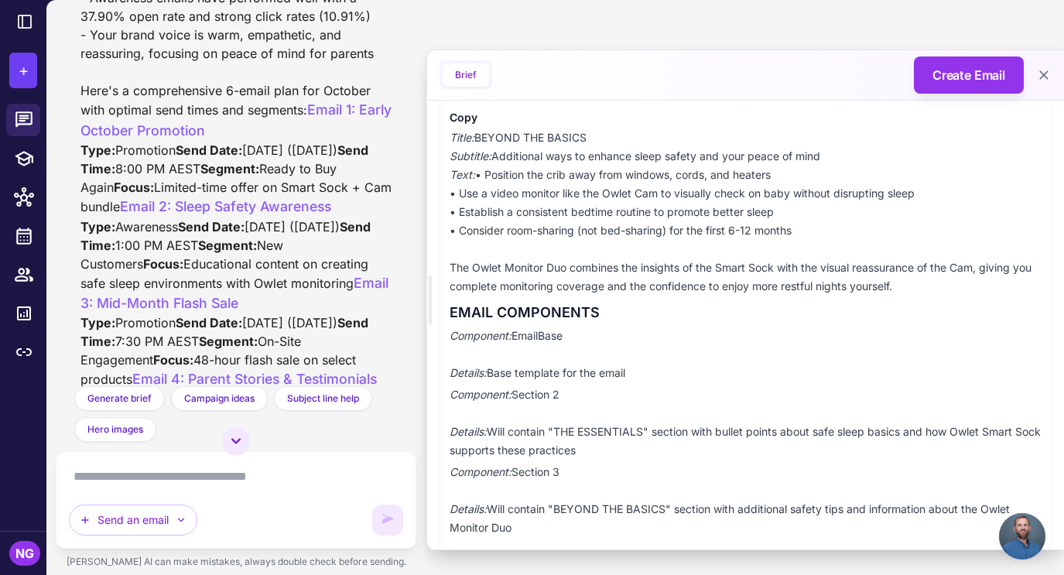
drag, startPoint x: 242, startPoint y: 257, endPoint x: 154, endPoint y: 259, distance: 88.2
click at [154, 259] on div "Email Campaign Plan for October I'd be happy to create a strategic email plan f…" at bounding box center [235, 279] width 311 height 939
copy div "8:00 PM AEST"
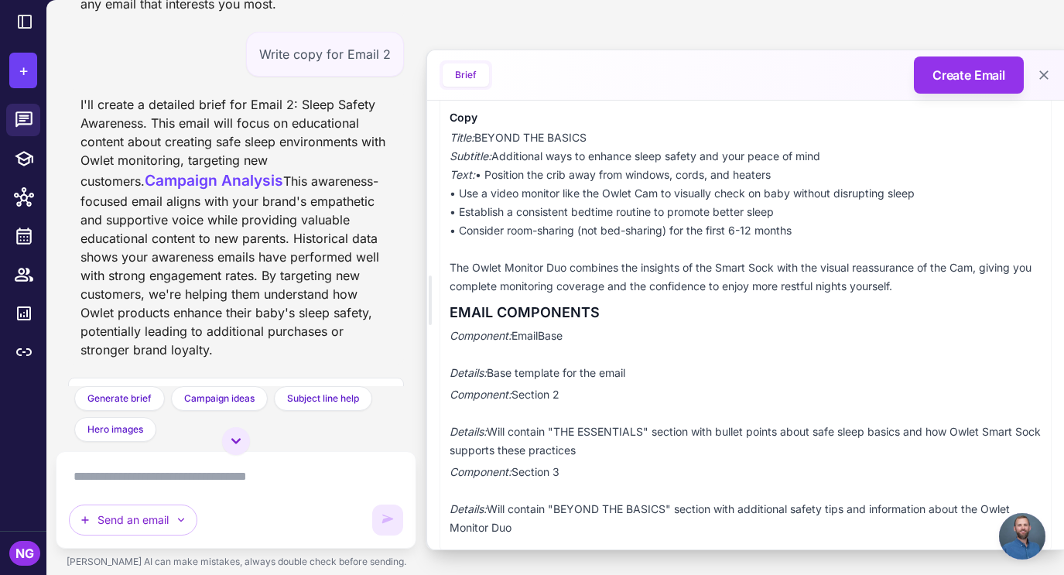
scroll to position [1026, 0]
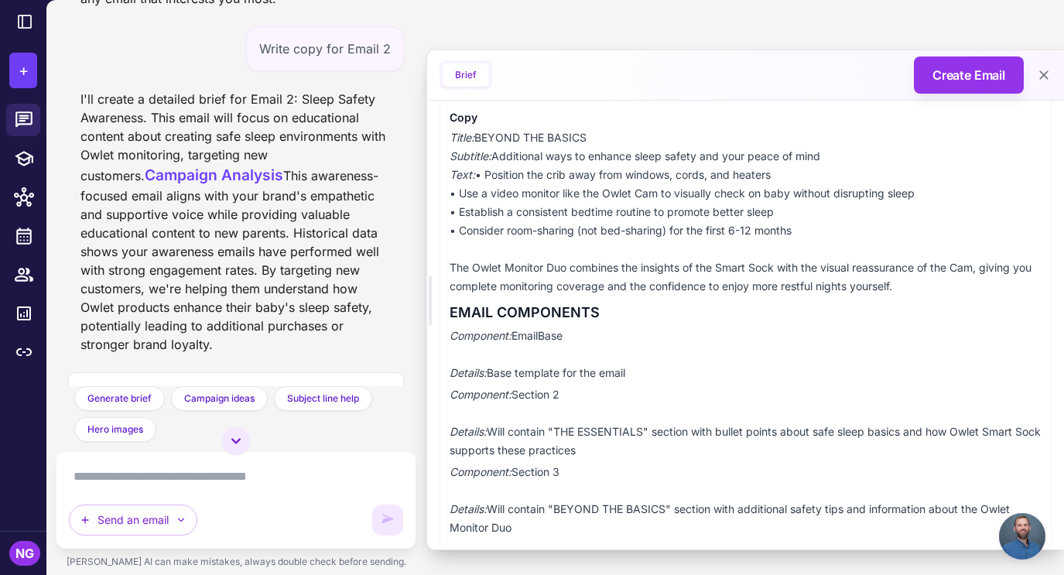
drag, startPoint x: 244, startPoint y: 251, endPoint x: 153, endPoint y: 251, distance: 90.5
copy div "12:30 PM AEST"
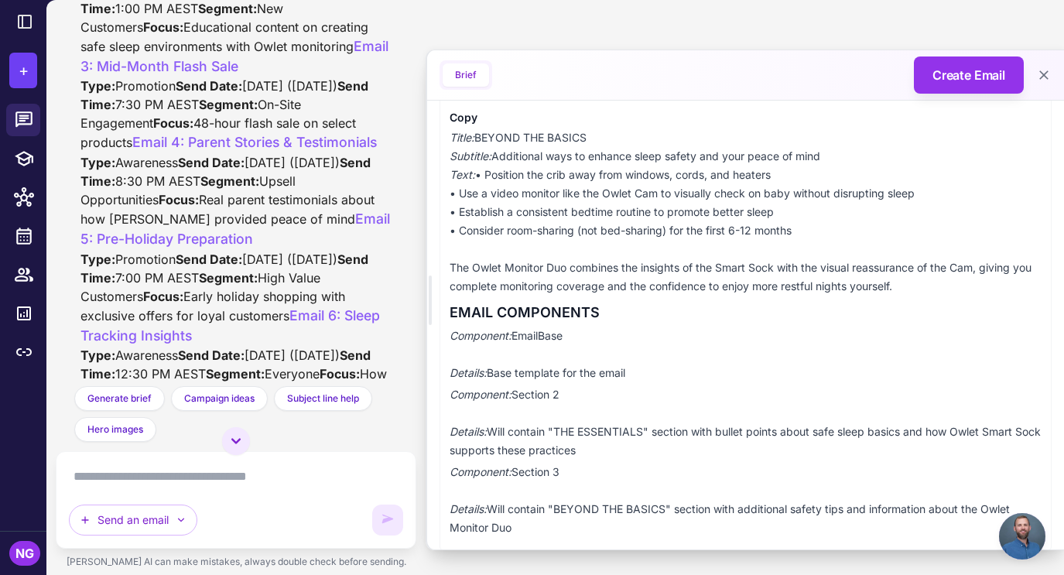
scroll to position [520, 0]
